Goal: Task Accomplishment & Management: Complete application form

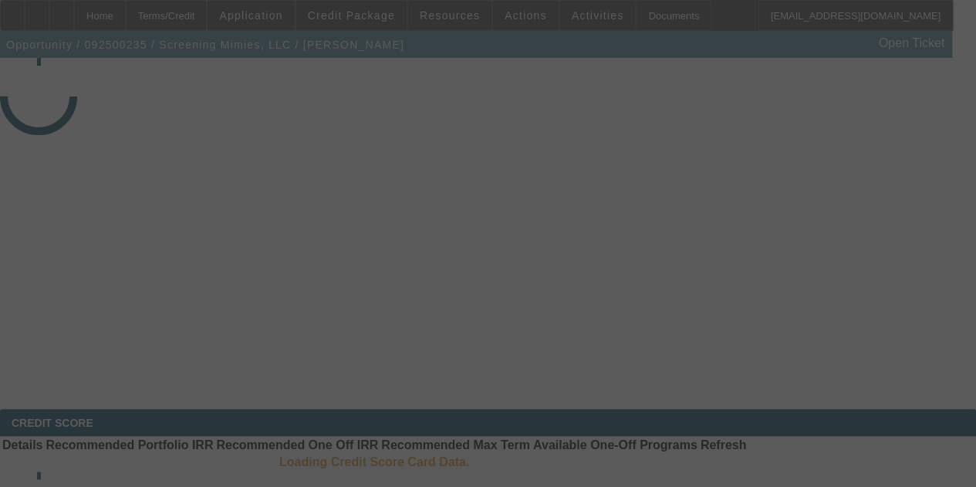
select select "3"
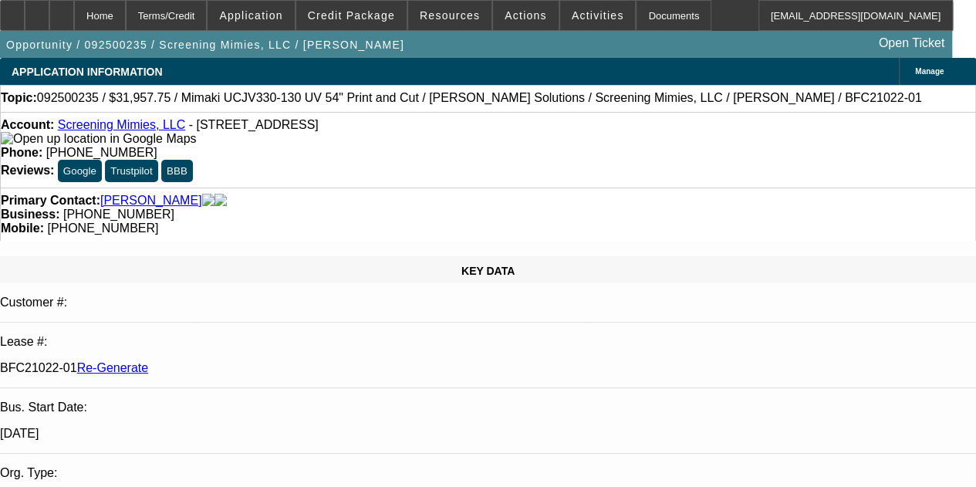
select select "0"
select select "2"
select select "0"
select select "2"
select select "6"
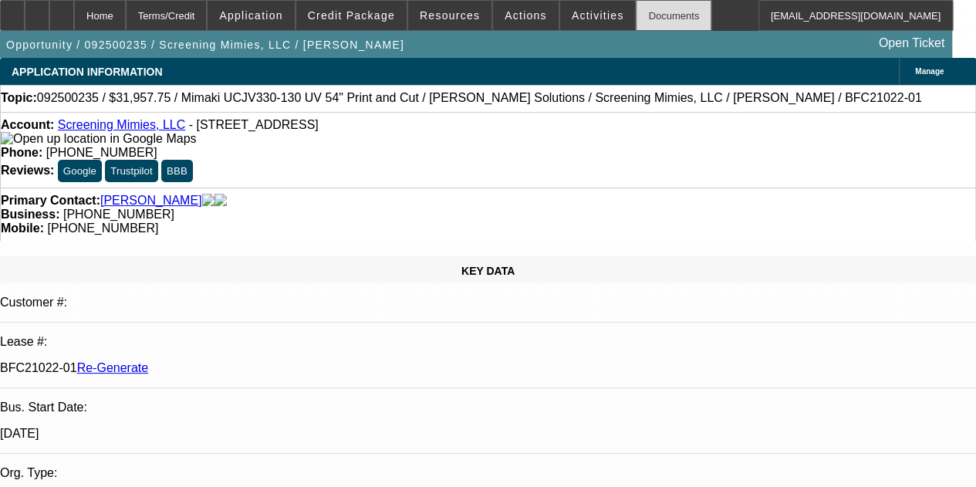
click at [642, 18] on div "Documents" at bounding box center [674, 15] width 76 height 31
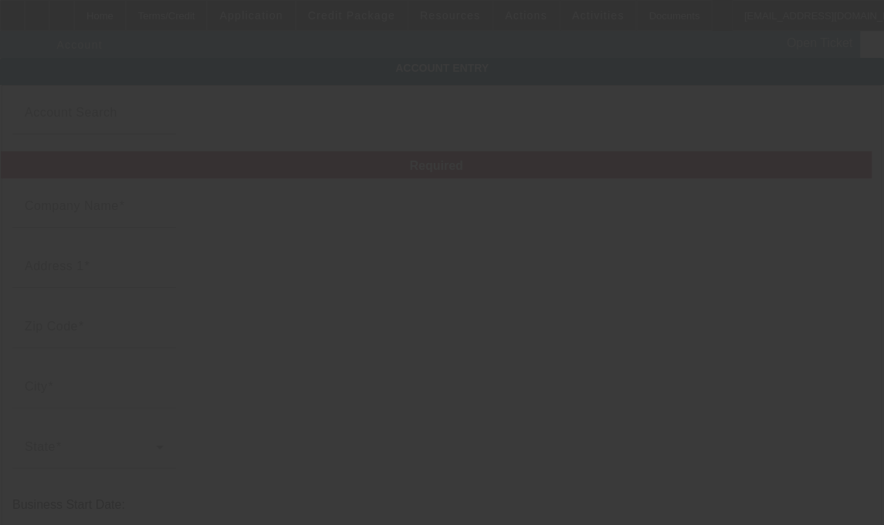
type input "Screening Mimies, LLC"
type input "804 N 16th Ave"
type input "98902"
type input "Yakima"
type input "[PHONE_NUMBER]"
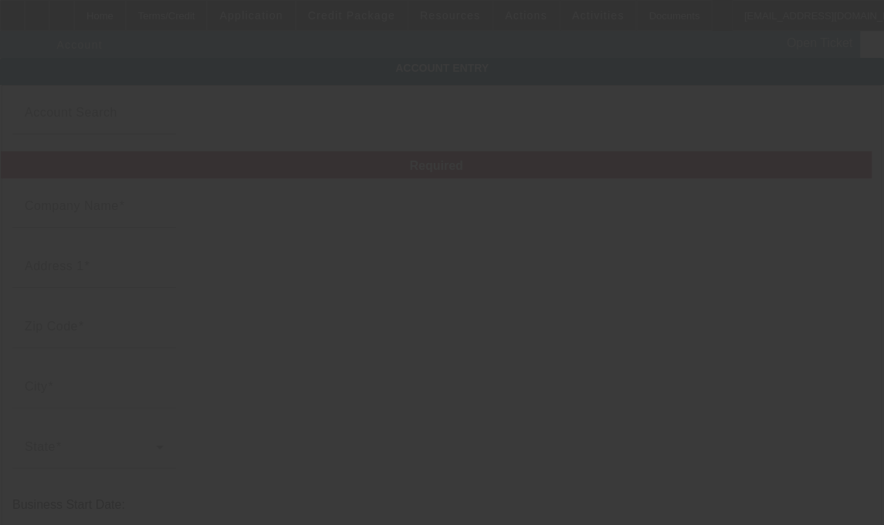
type input "screeningmimies@usa.com"
type input "(509) 453-3821"
type input "821099190"
type input "screen printing and embroidery"
type input "https://SCREENINGMIMIES.COM"
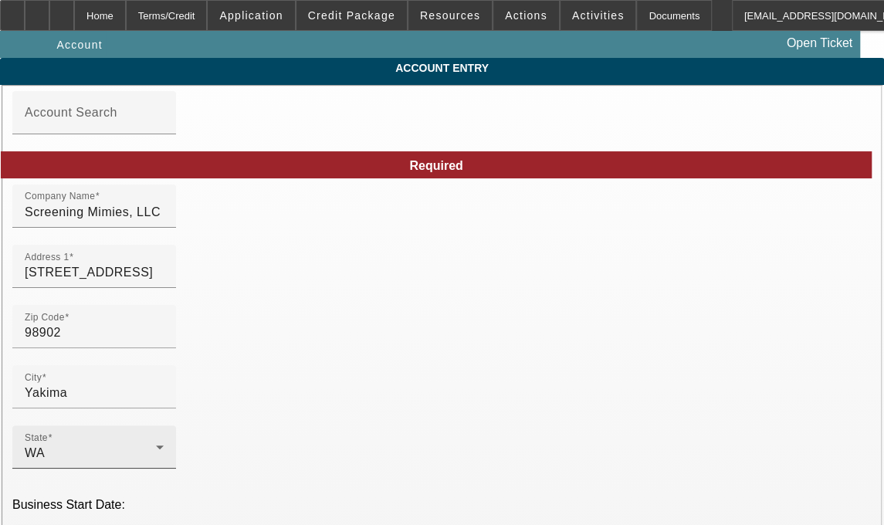
type input "9/11/2025"
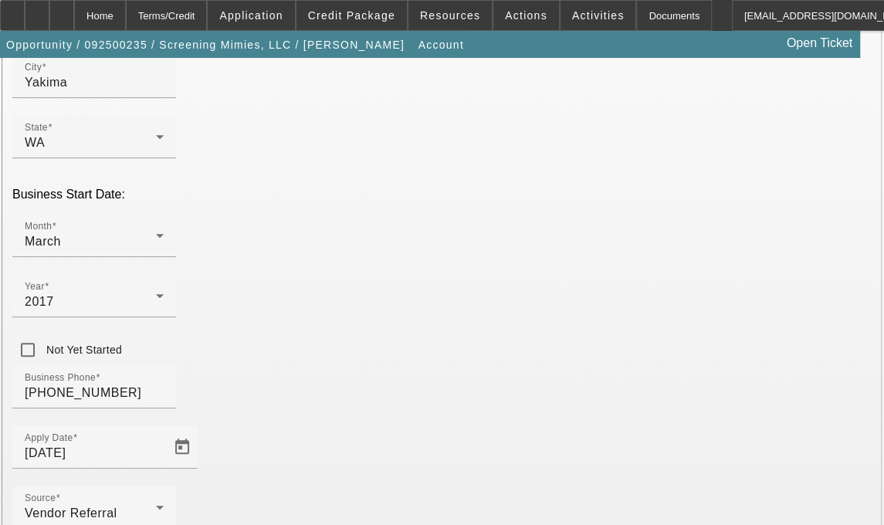
scroll to position [382, 0]
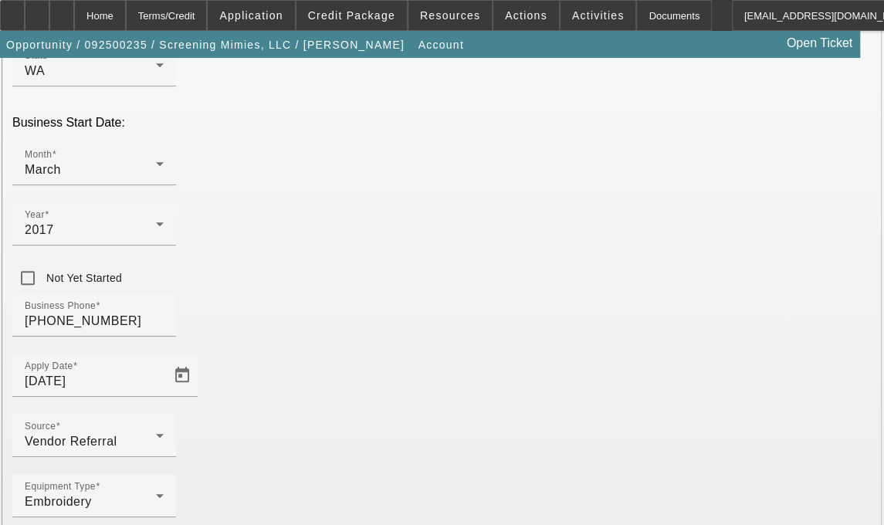
type input "Yakima"
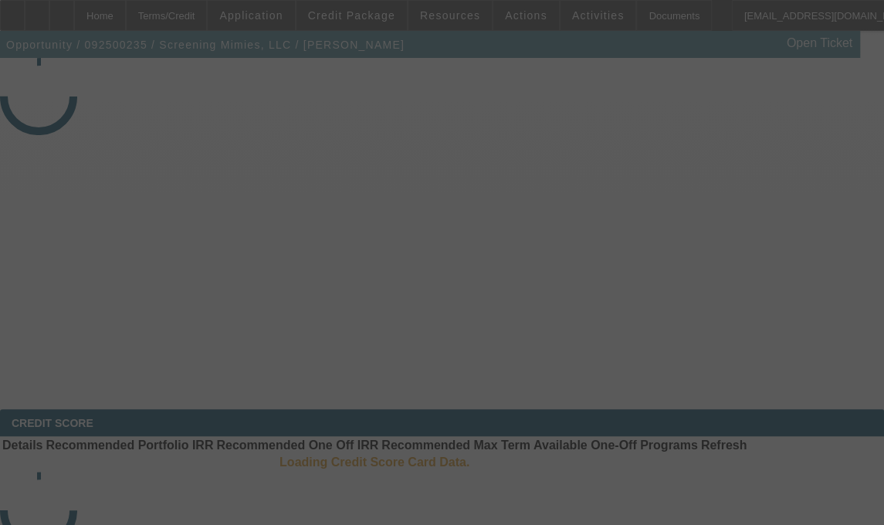
select select "3"
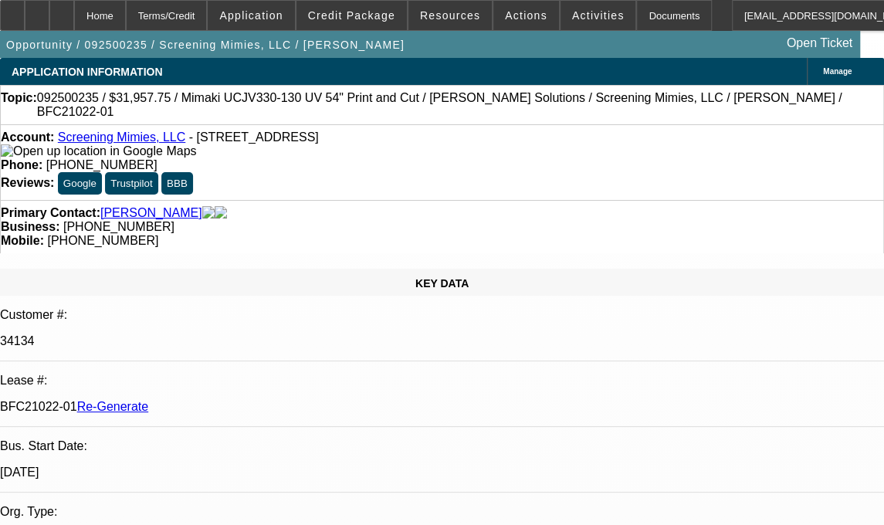
select select "0"
select select "2"
select select "0"
select select "1"
select select "2"
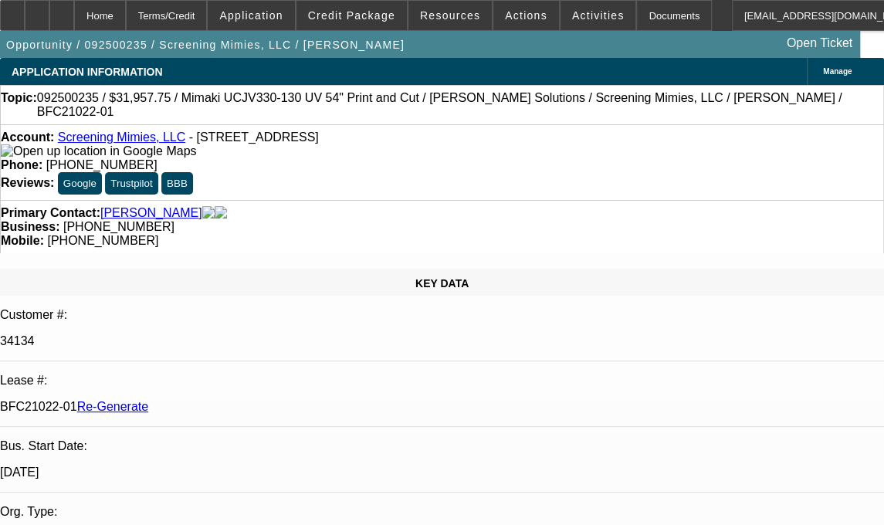
select select "6"
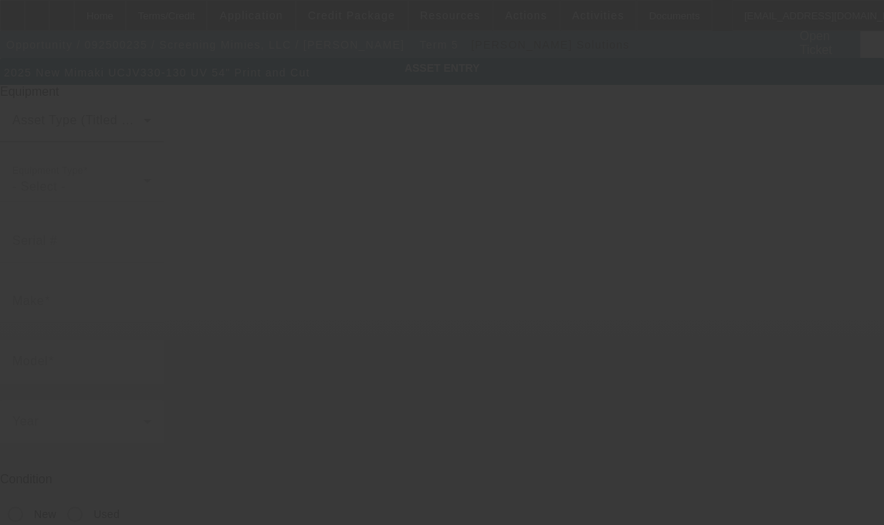
type input "Mimaki"
type input "UCJV330-130 UV 54" Print and Cut"
radio input "true"
type textarea "new printer/cutter"
type input "804 N 16th Ave"
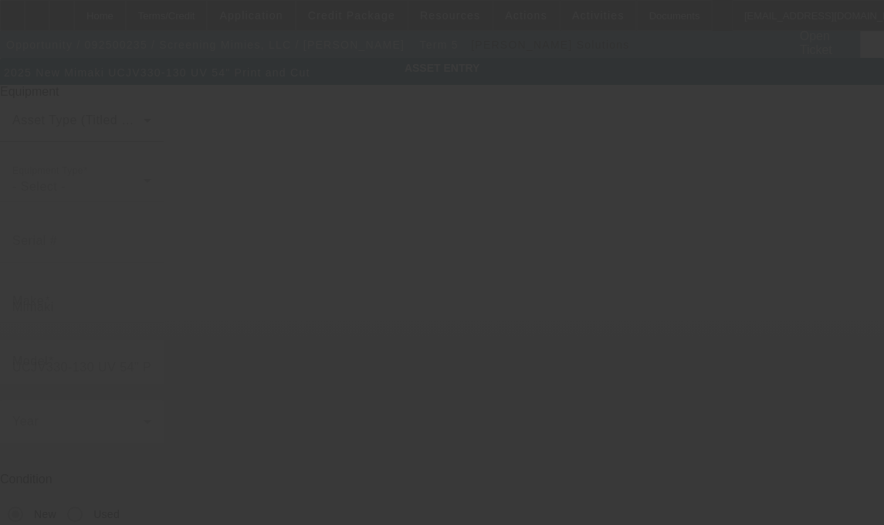
type input "Yakima"
type input "98902"
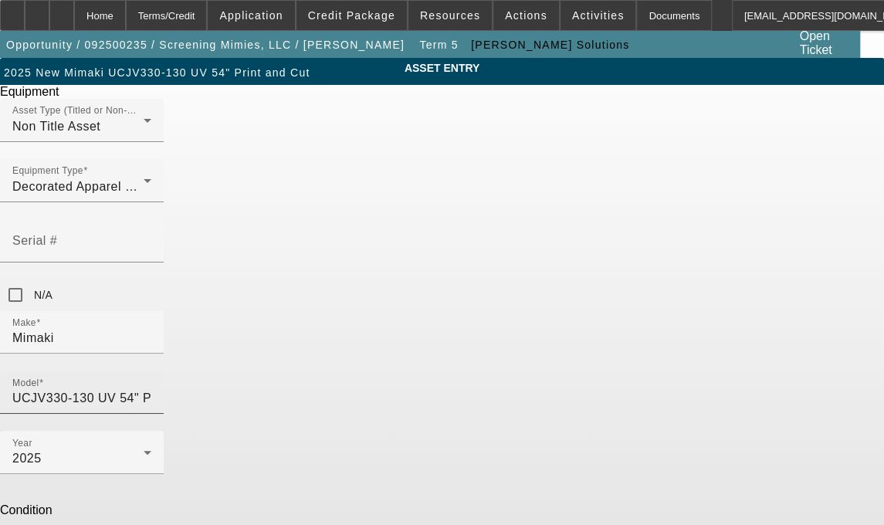
click at [151, 402] on div at bounding box center [151, 402] width 0 height 0
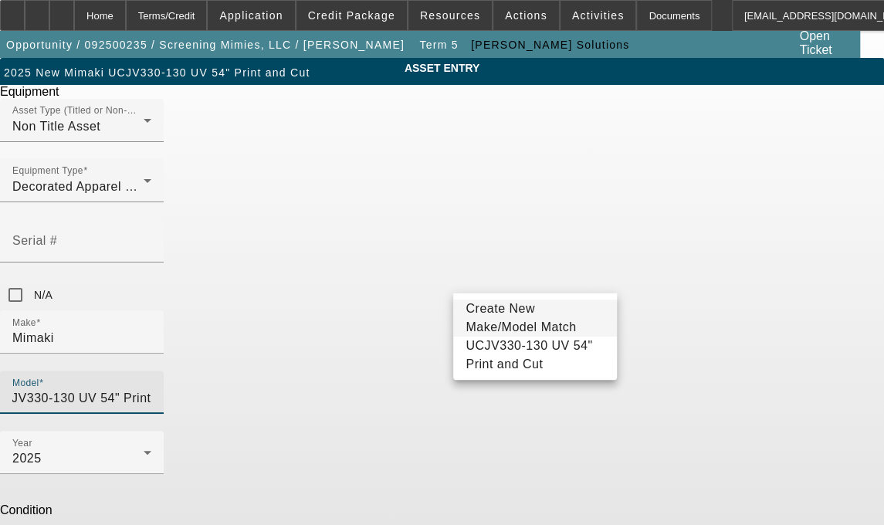
drag, startPoint x: 523, startPoint y: 276, endPoint x: 717, endPoint y: 269, distance: 193.8
click at [717, 269] on div "ASSET ENTRY Delete asset Equipment Asset Type (Titled or Non-Titled) Non Title …" at bounding box center [442, 392] width 884 height 669
type input "UCJV330-130"
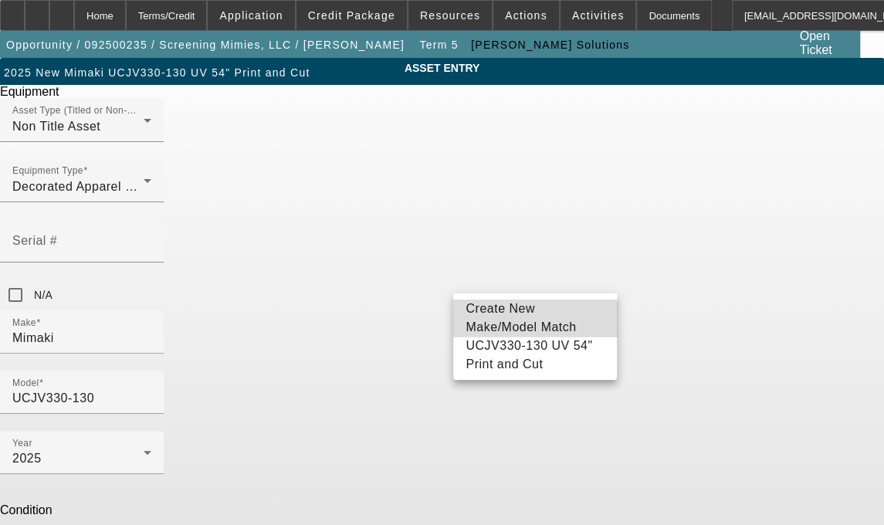
click at [482, 322] on span "Create New Make/Model Match" at bounding box center [534, 317] width 139 height 37
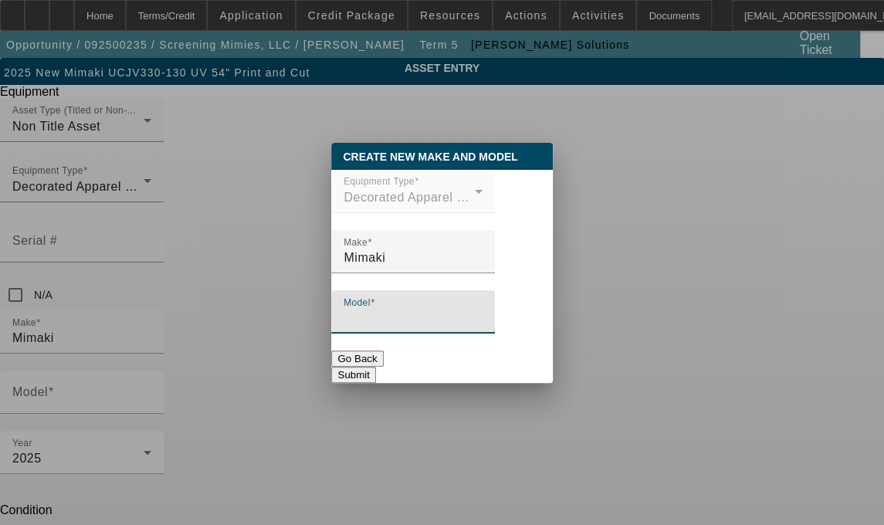
click at [434, 319] on input "Model" at bounding box center [412, 318] width 139 height 19
type input "UCVJ330-130"
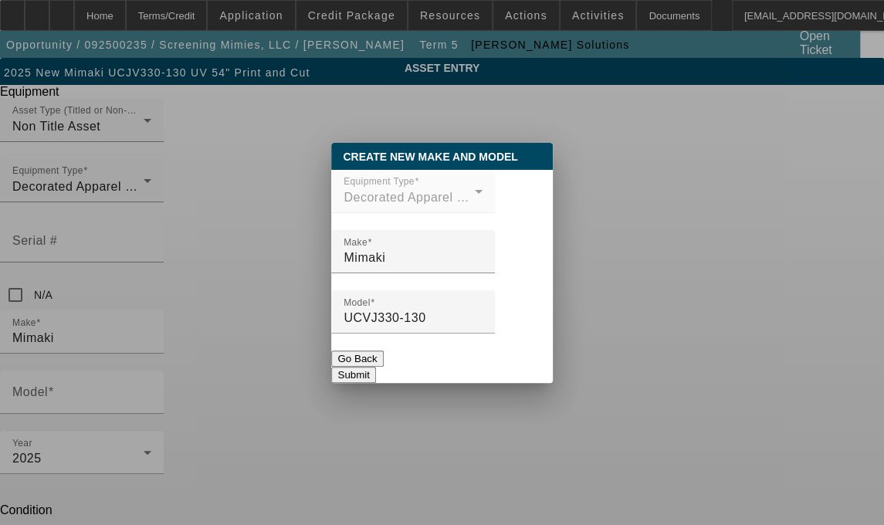
click at [375, 367] on button "Submit" at bounding box center [353, 375] width 44 height 16
type input "UCVJ330-130"
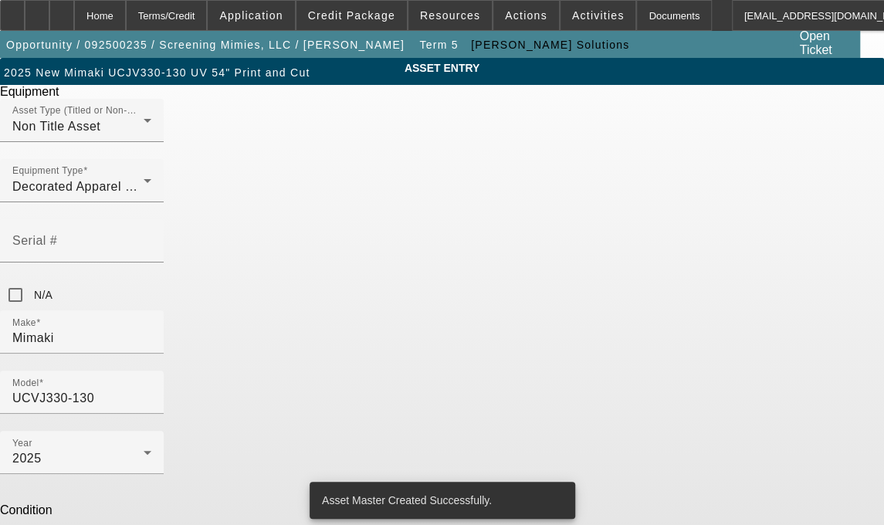
drag, startPoint x: 378, startPoint y: 407, endPoint x: 208, endPoint y: 407, distance: 170.5
click at [208, 407] on div "ASSET ENTRY Delete asset Equipment Asset Type (Titled or Non-Titled) Non Title …" at bounding box center [442, 392] width 884 height 669
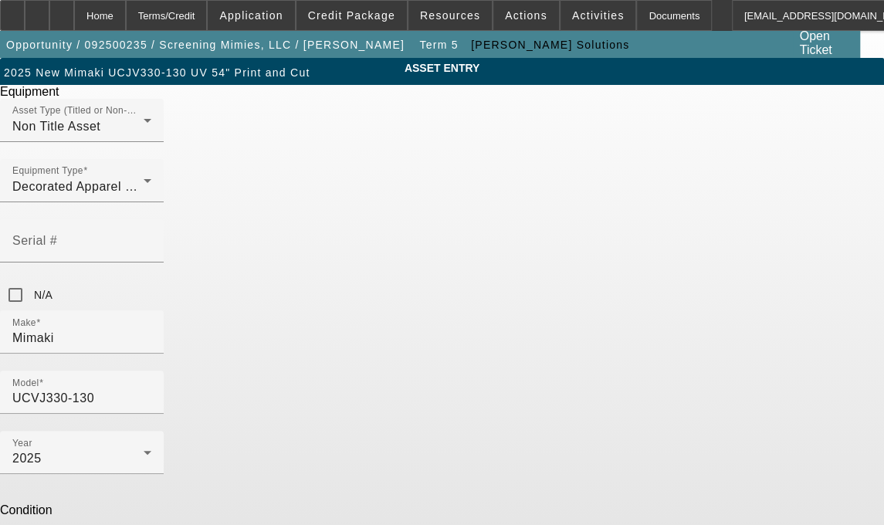
type textarea "UV LED Roll to Roll Printer/Cutter, (1) Start Up Kit, (1) White 54"x150' Prism …"
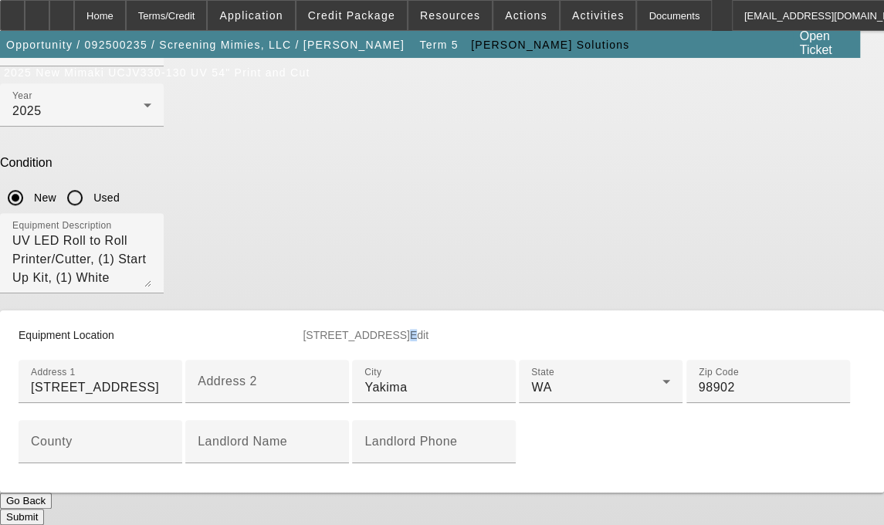
scroll to position [543, 0]
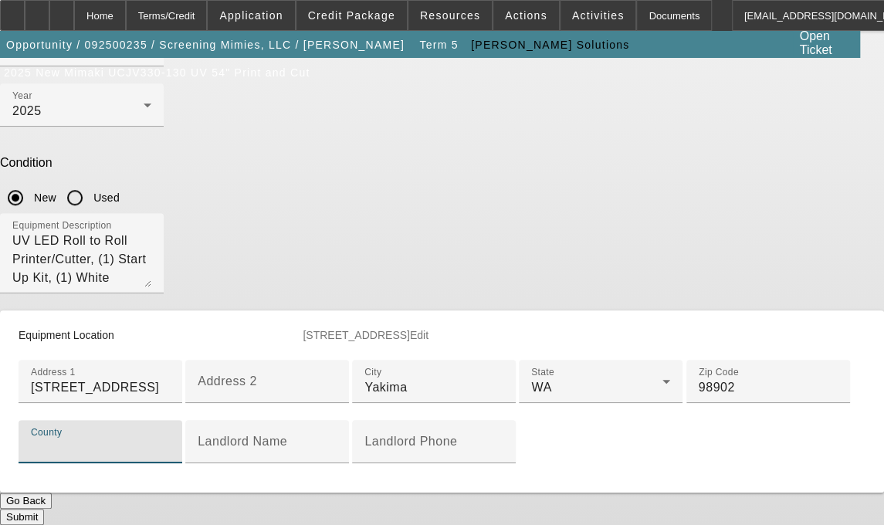
click at [170, 420] on div "County" at bounding box center [100, 441] width 139 height 43
type input "Yakima"
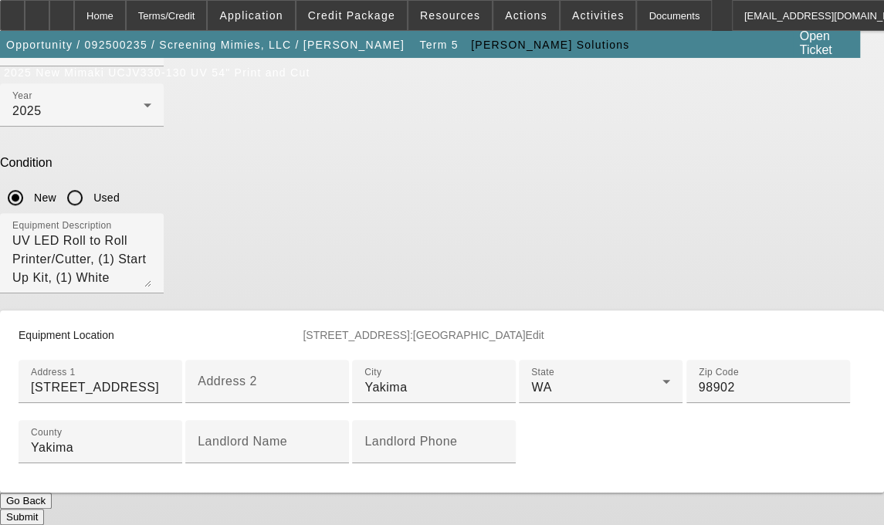
click at [44, 509] on button "Submit" at bounding box center [22, 517] width 44 height 16
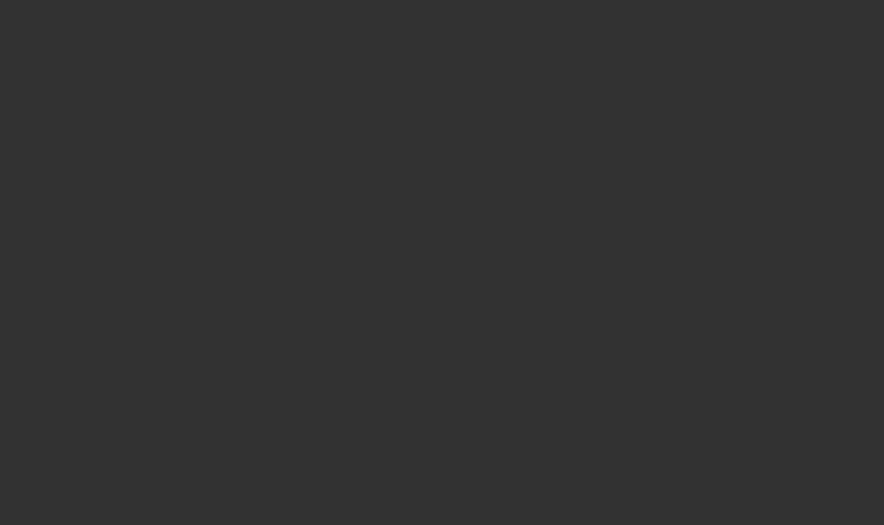
select select "3"
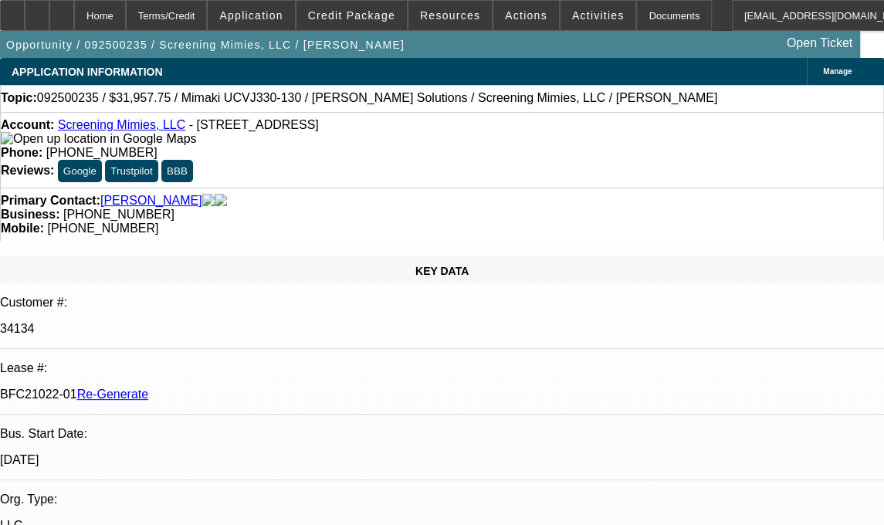
select select "0"
select select "2"
select select "0"
select select "6"
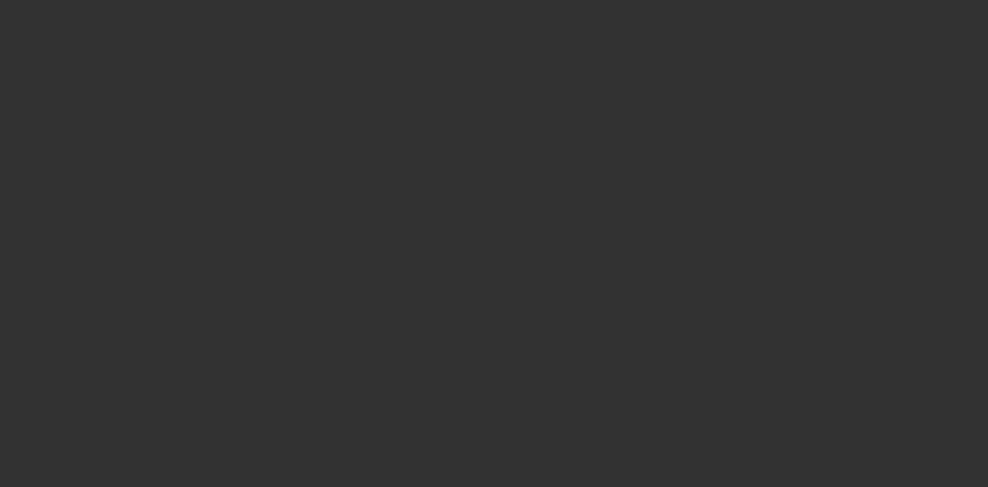
select select "3"
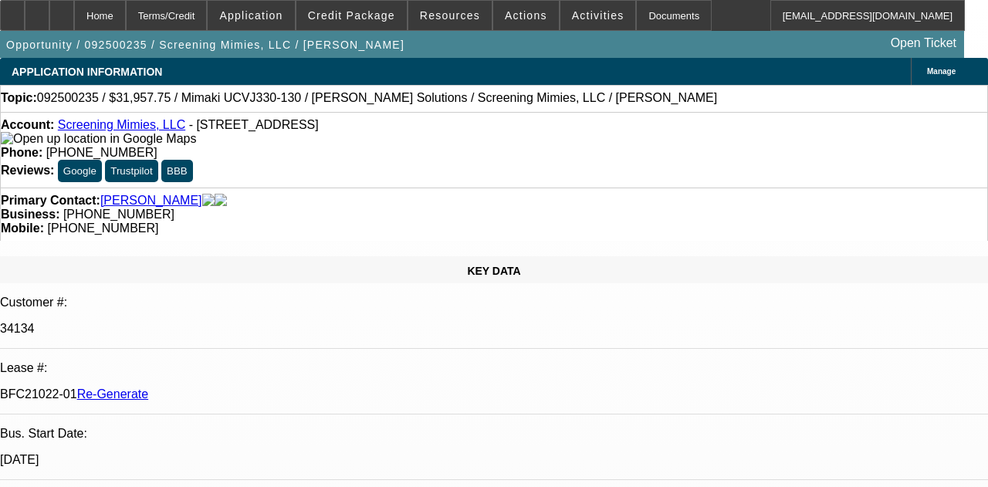
select select "0"
select select "2"
select select "0"
select select "6"
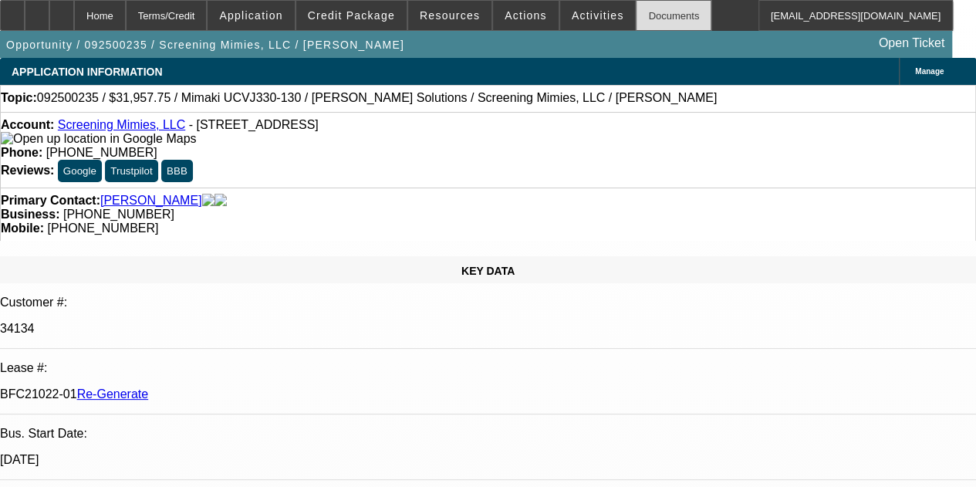
click at [652, 10] on div "Documents" at bounding box center [674, 15] width 76 height 31
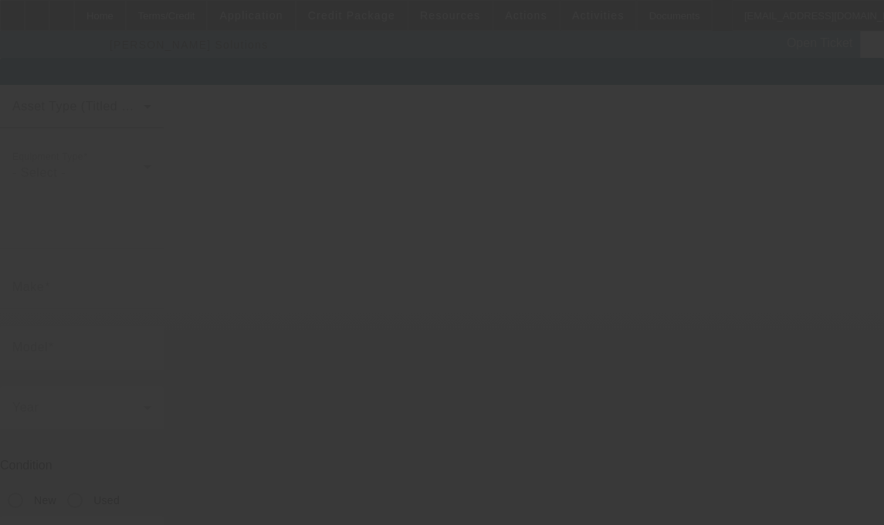
click at [546, 252] on div at bounding box center [442, 262] width 884 height 525
type input "Mimaki"
type input "UCVJ330-130"
radio input "true"
type textarea "UV LED Roll to Roll Printer/Cutter, (1) Start Up Kit, (1) White 54"x150' Prism …"
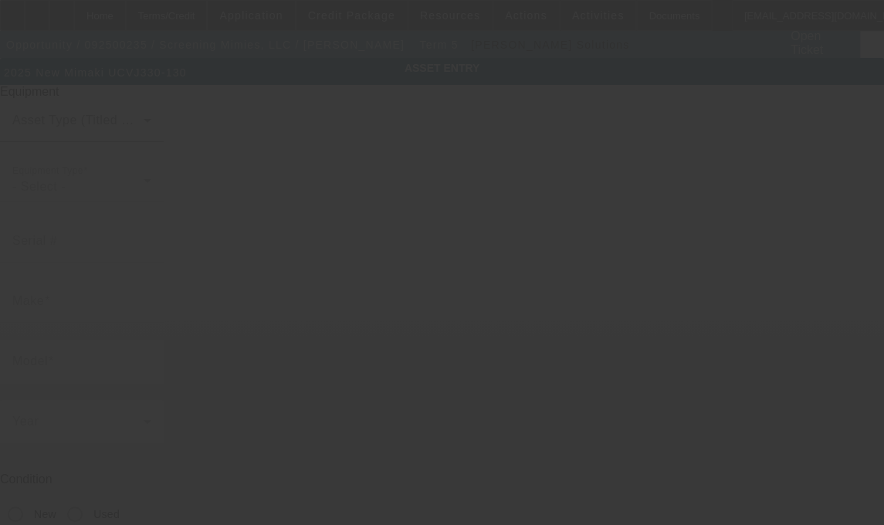
type input "804 N 16th Ave"
type input "Yakima"
type input "98902"
type input "Yakima"
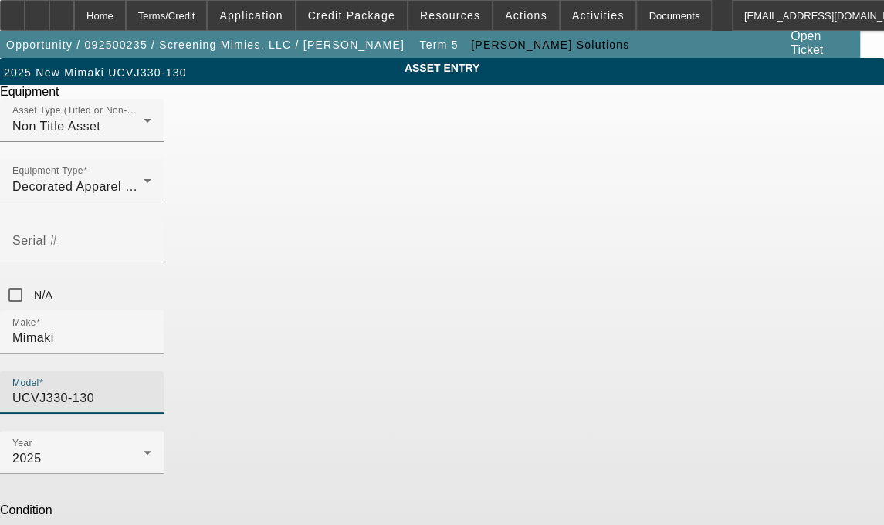
click at [151, 389] on input "UCVJ330-130" at bounding box center [81, 398] width 139 height 19
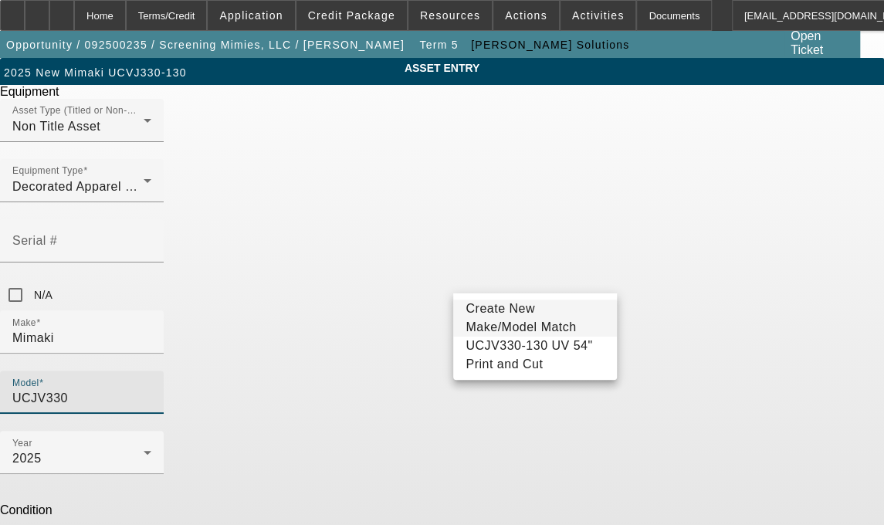
type input "UCJV330"
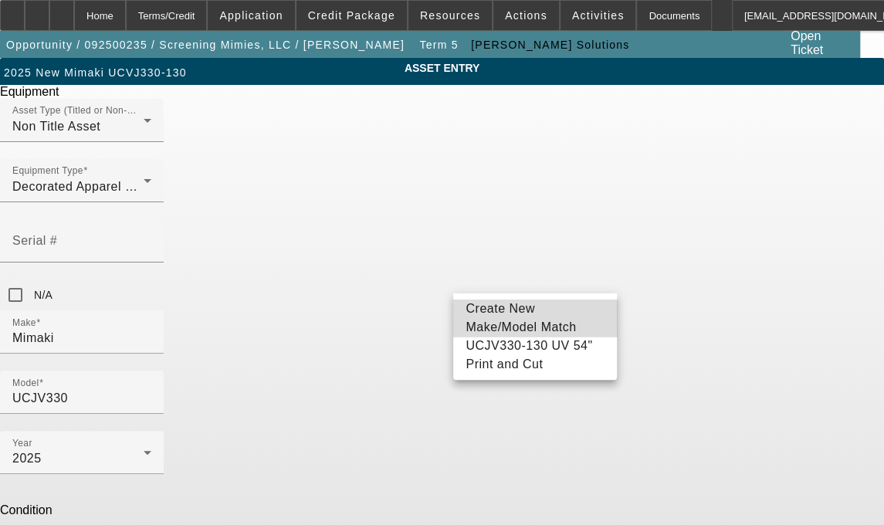
click at [514, 312] on span "Create New Make/Model Match" at bounding box center [520, 318] width 110 height 32
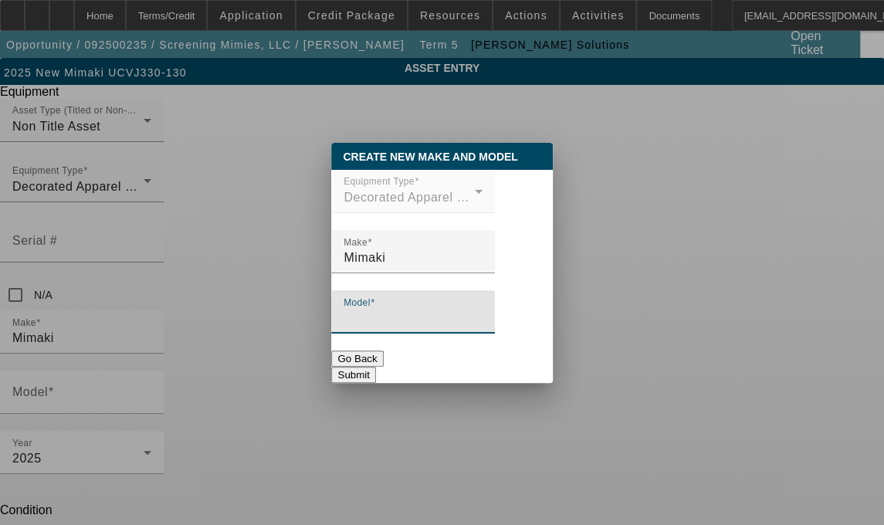
click at [417, 327] on input "Model" at bounding box center [412, 318] width 139 height 19
type input "Y"
type input "UCJV330-130"
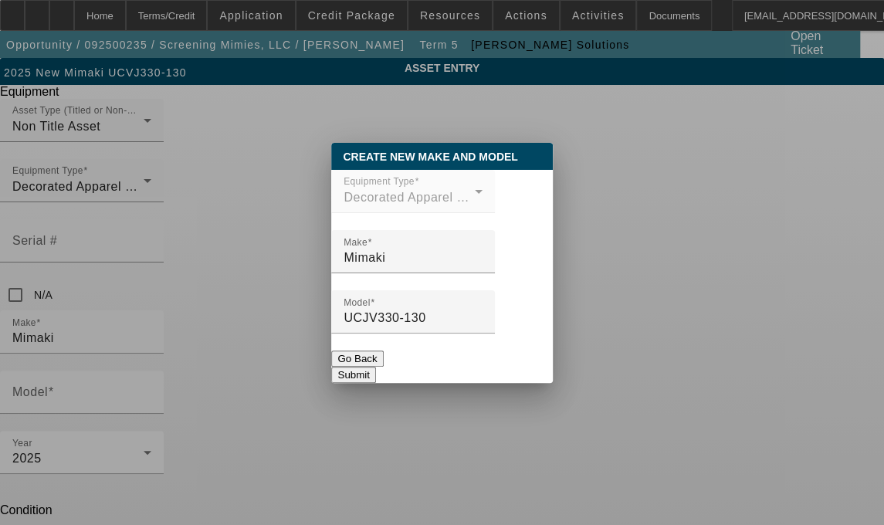
click at [375, 367] on button "Submit" at bounding box center [353, 375] width 44 height 16
type input "UCJV330-130"
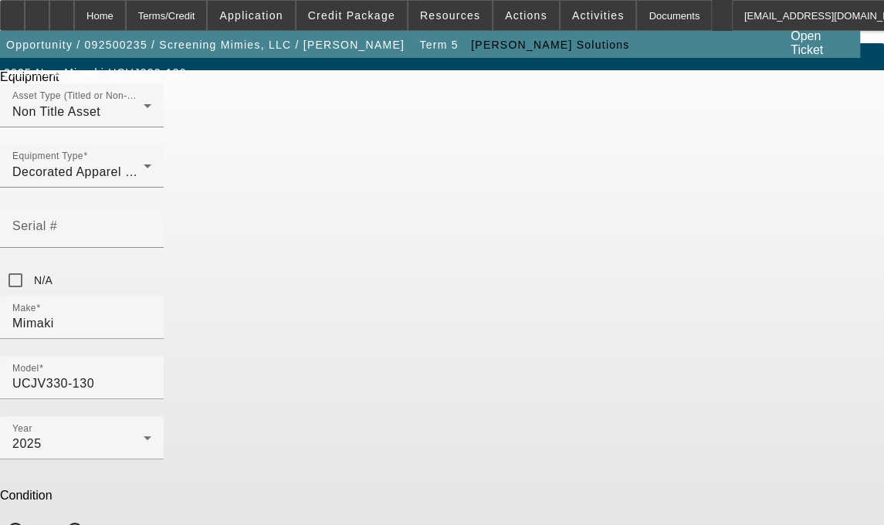
scroll to position [58, 0]
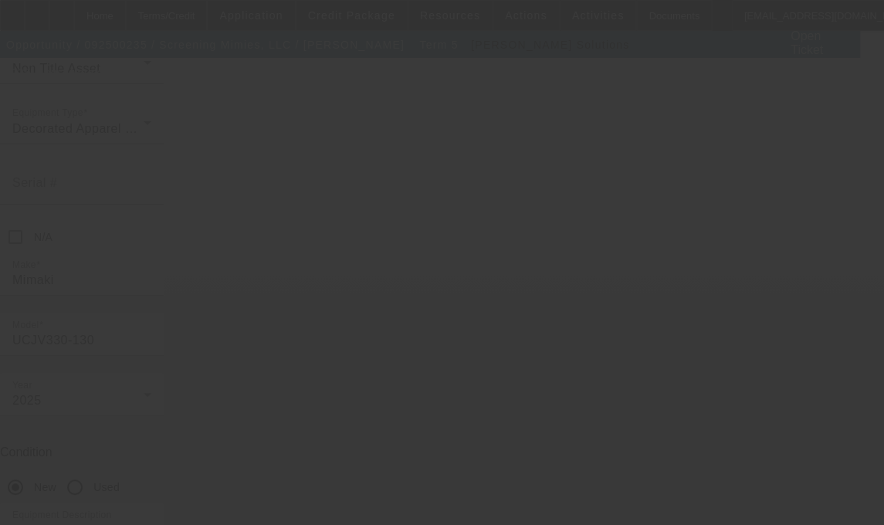
click at [558, 427] on div at bounding box center [442, 262] width 884 height 525
click at [703, 349] on div at bounding box center [442, 262] width 884 height 525
select select "3"
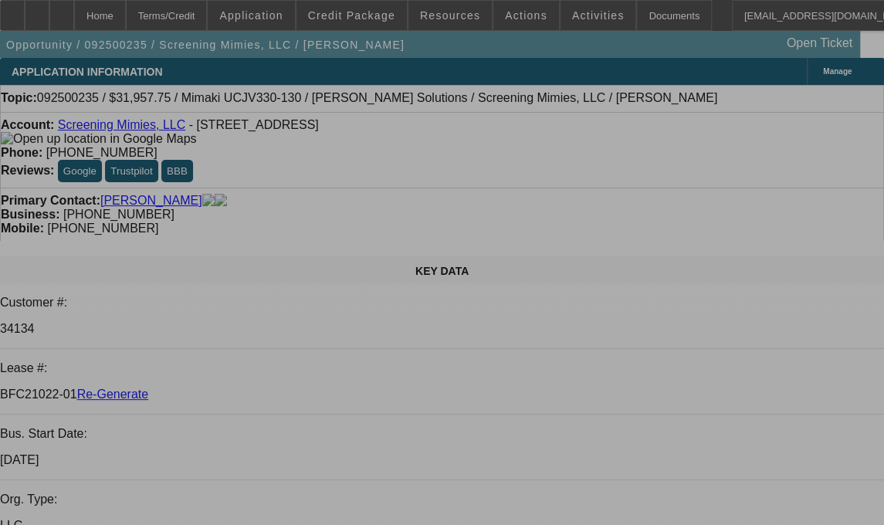
select select "0"
select select "2"
select select "0"
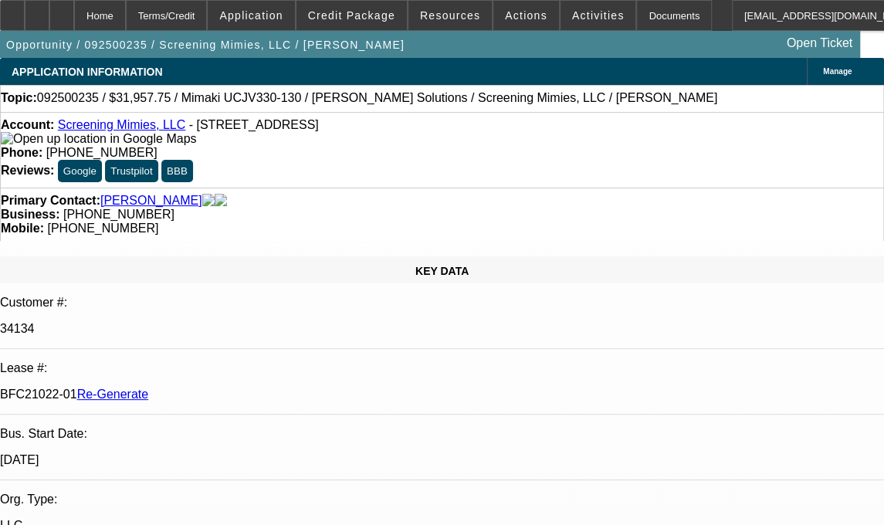
select select "1"
select select "2"
select select "6"
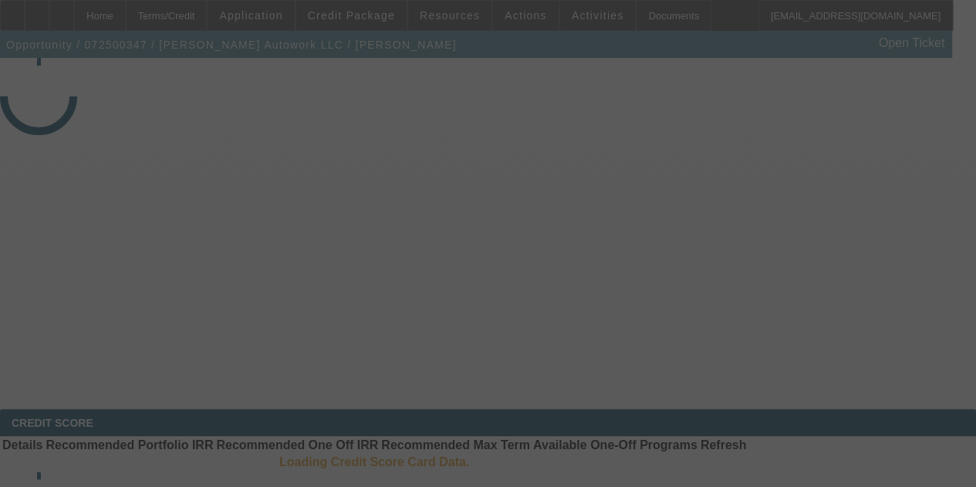
select select "3"
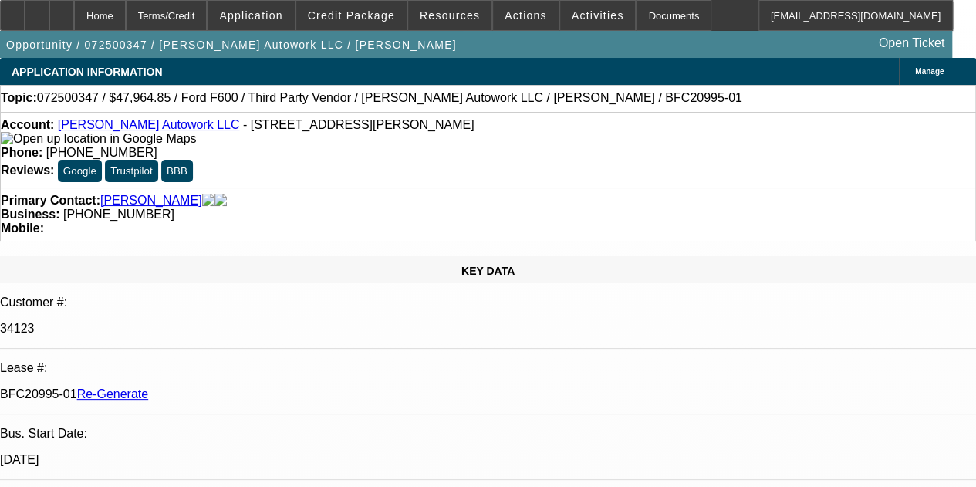
select select "0"
select select "2"
select select "0"
select select "6"
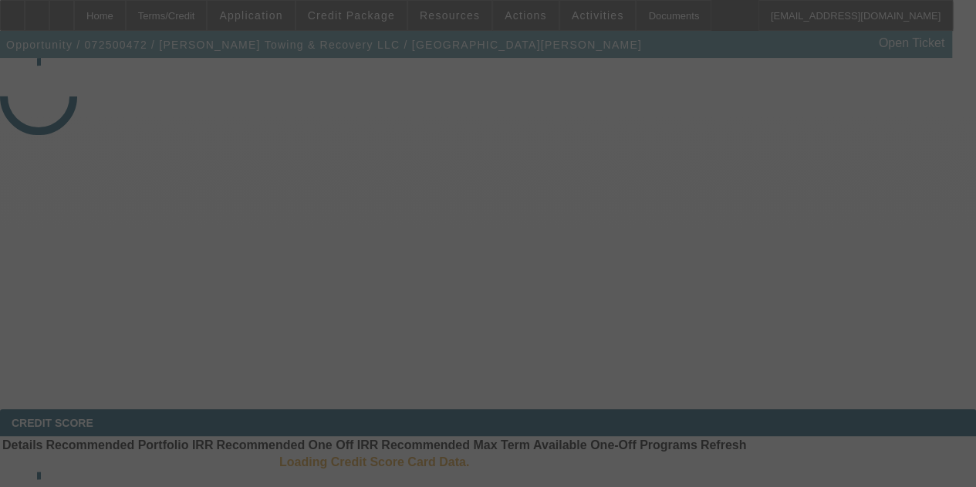
select select "4"
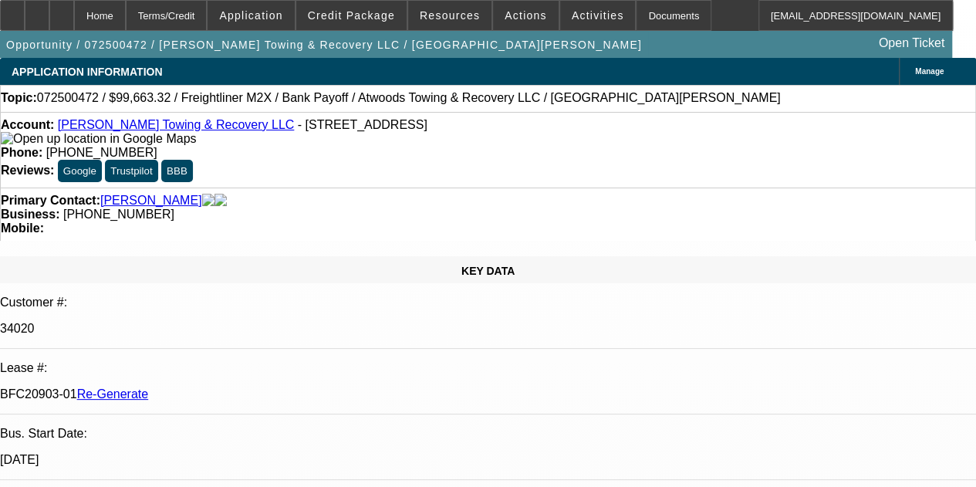
select select "0"
select select "2"
select select "0"
select select "6"
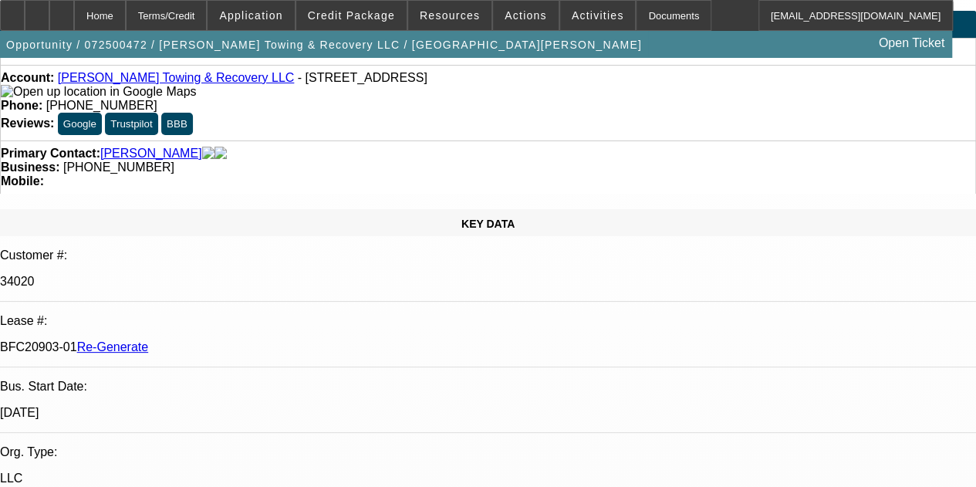
scroll to position [62, 0]
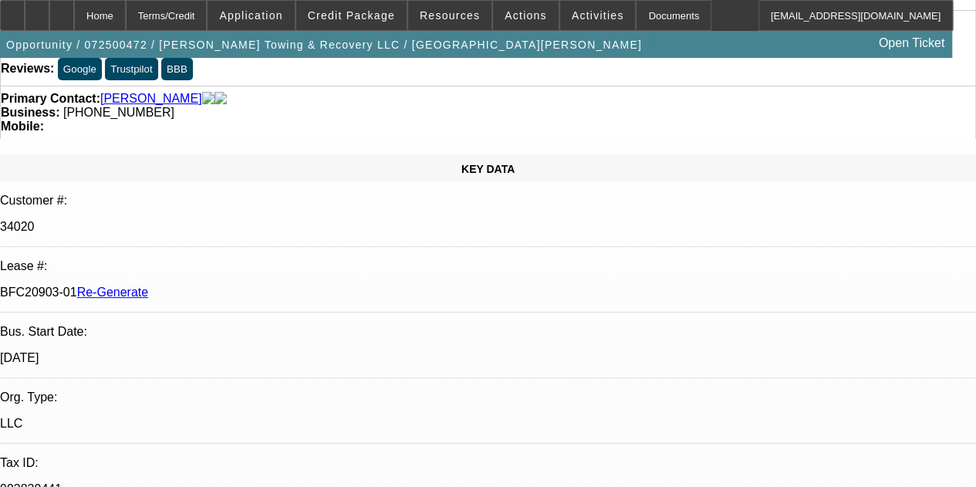
scroll to position [123, 0]
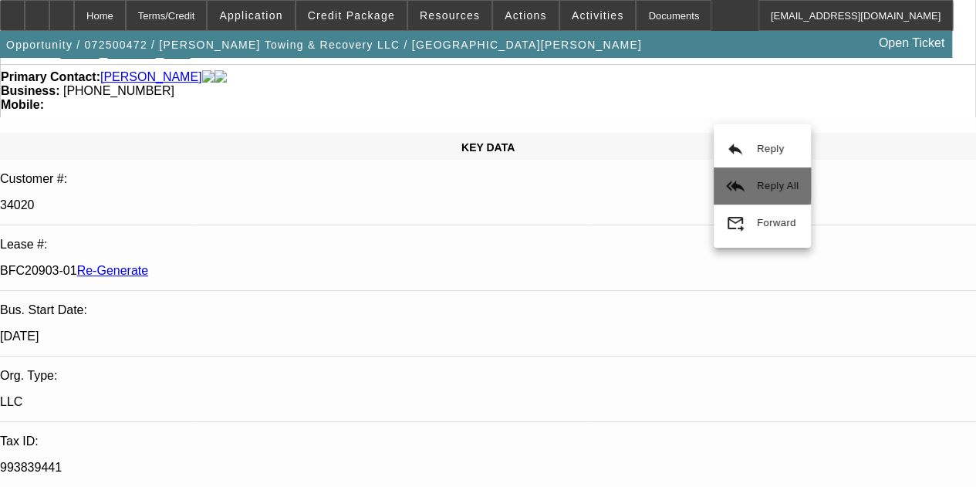
click at [750, 177] on button "reply_all Reply All" at bounding box center [762, 185] width 97 height 37
